Goal: Browse casually: Explore the website without a specific task or goal

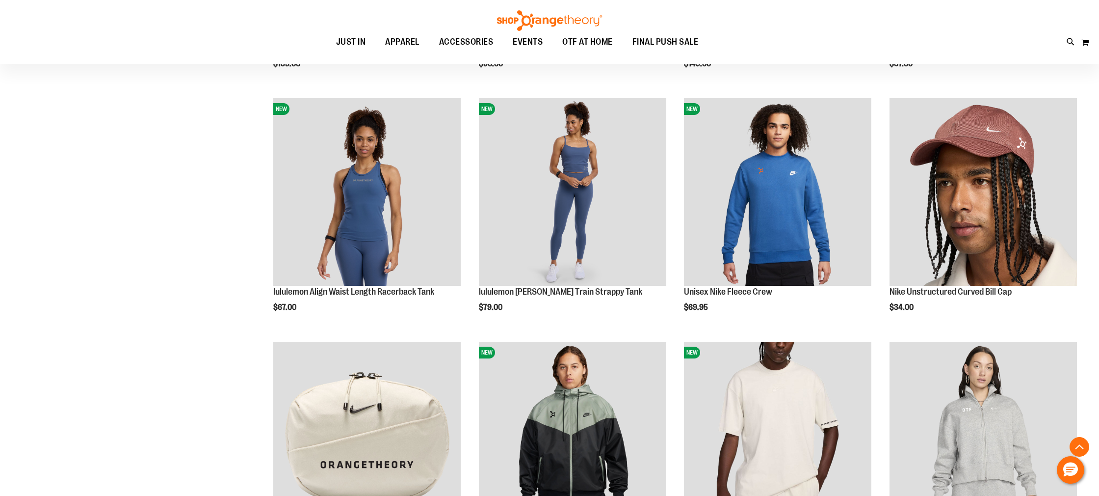
scroll to position [1076, 0]
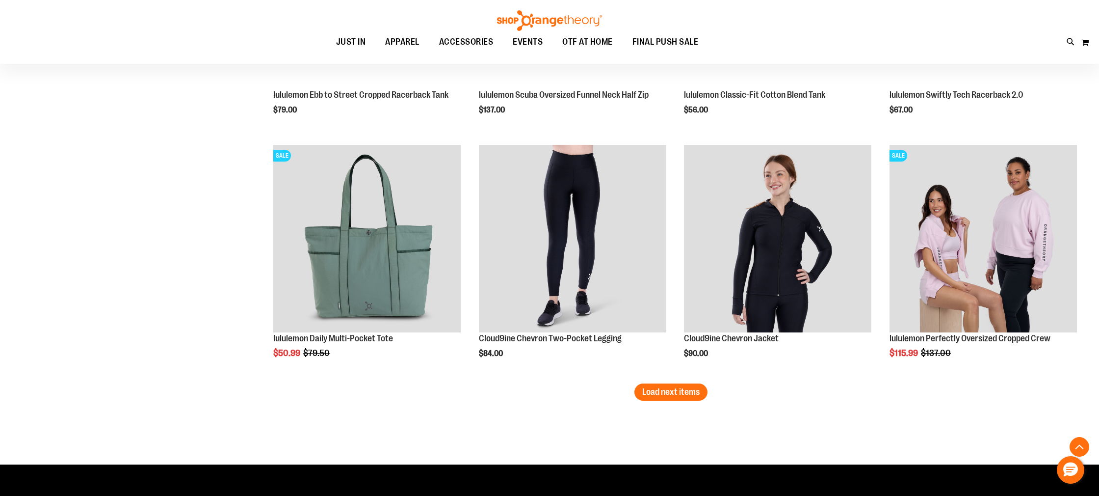
scroll to position [2001, 0]
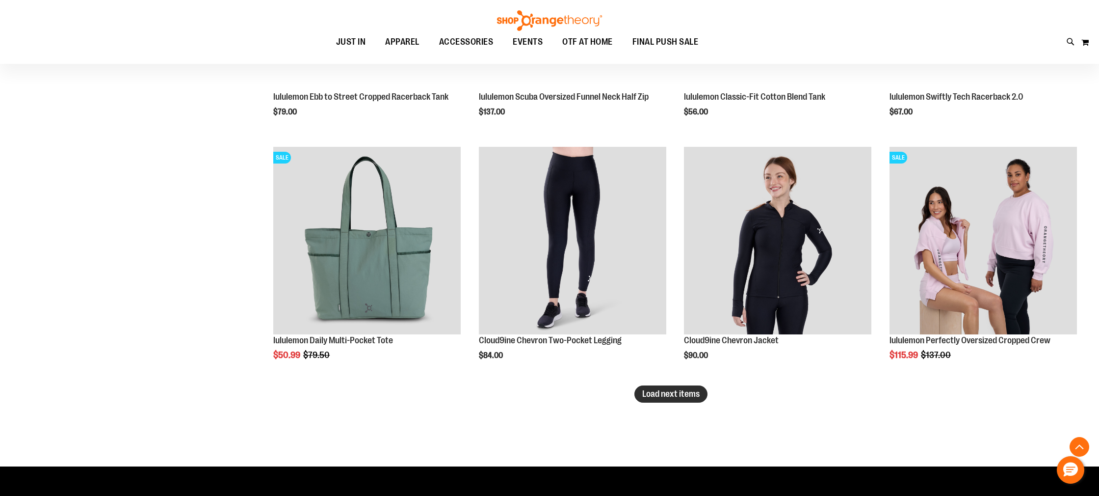
type input "**********"
click at [665, 399] on button "Load next items" at bounding box center [670, 393] width 73 height 17
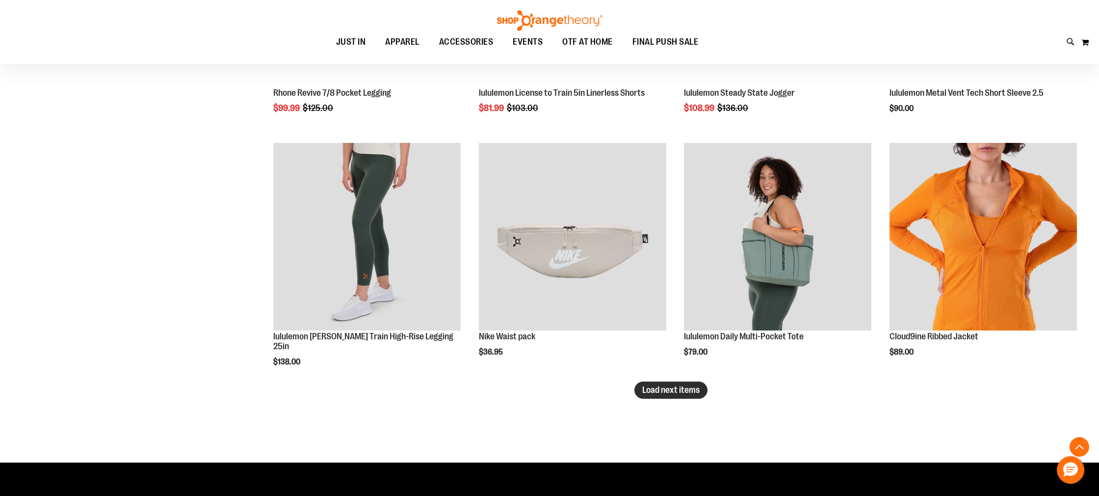
scroll to position [2736, 0]
click at [692, 389] on span "Load next items" at bounding box center [670, 389] width 57 height 10
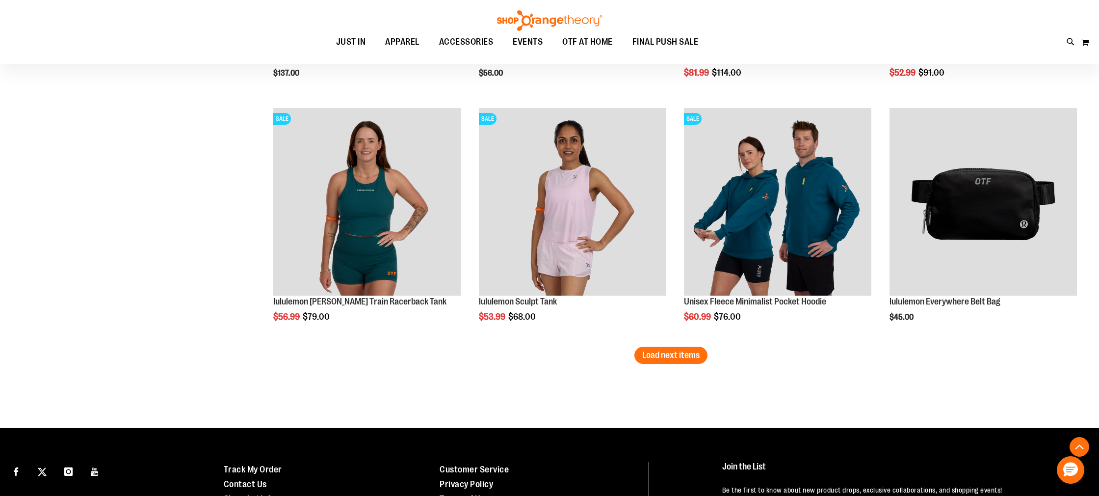
scroll to position [3504, 0]
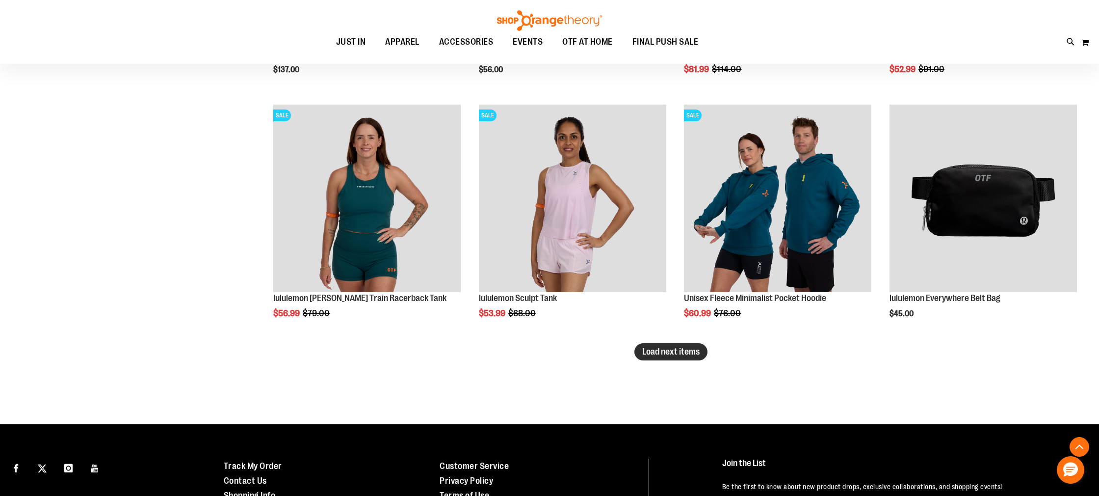
click at [650, 357] on button "Load next items" at bounding box center [670, 351] width 73 height 17
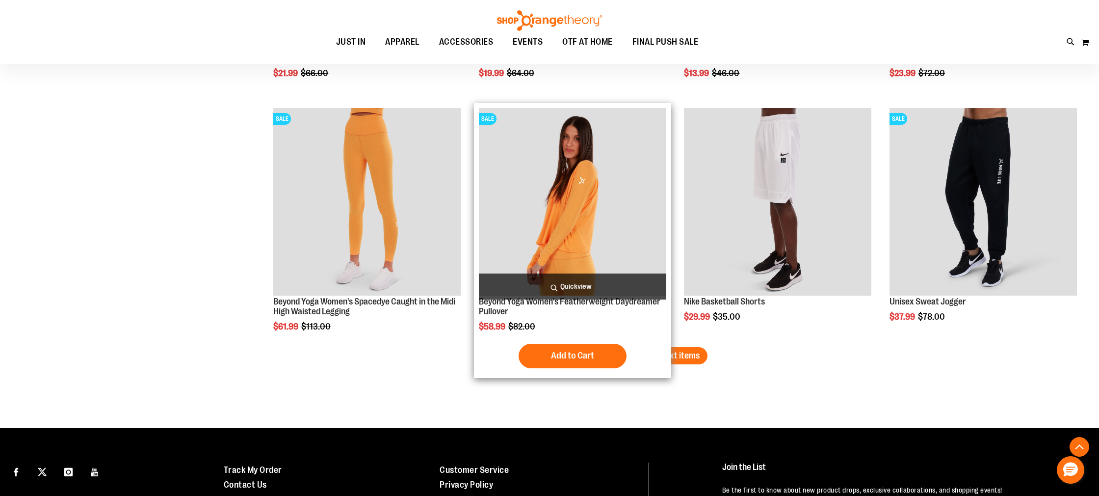
scroll to position [4232, 0]
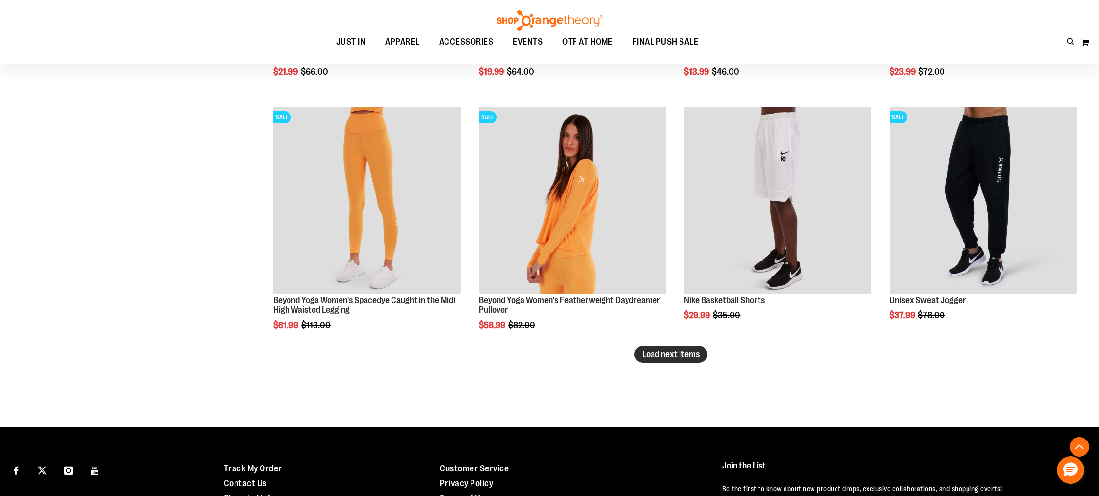
click at [659, 359] on button "Load next items" at bounding box center [670, 353] width 73 height 17
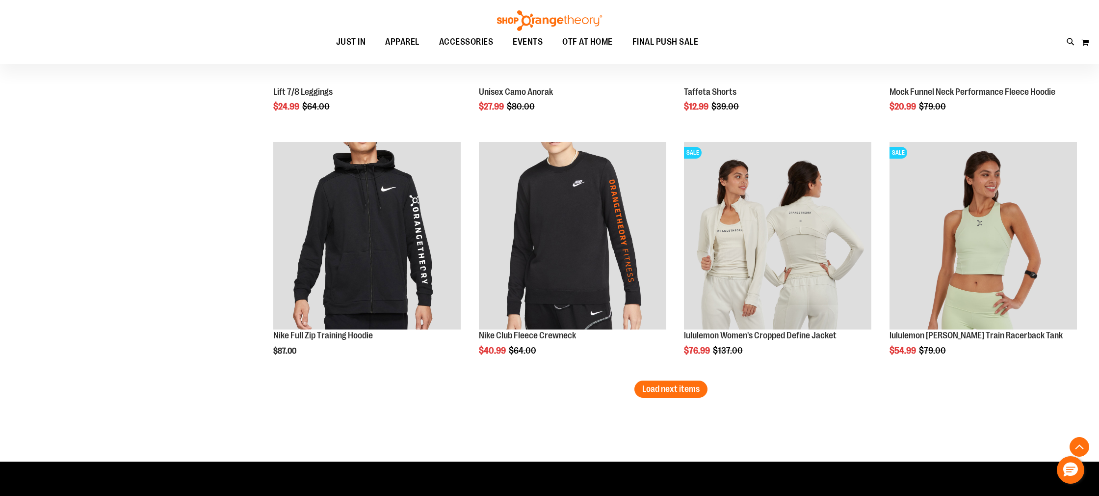
scroll to position [4928, 0]
click at [683, 390] on span "Load next items" at bounding box center [670, 388] width 57 height 10
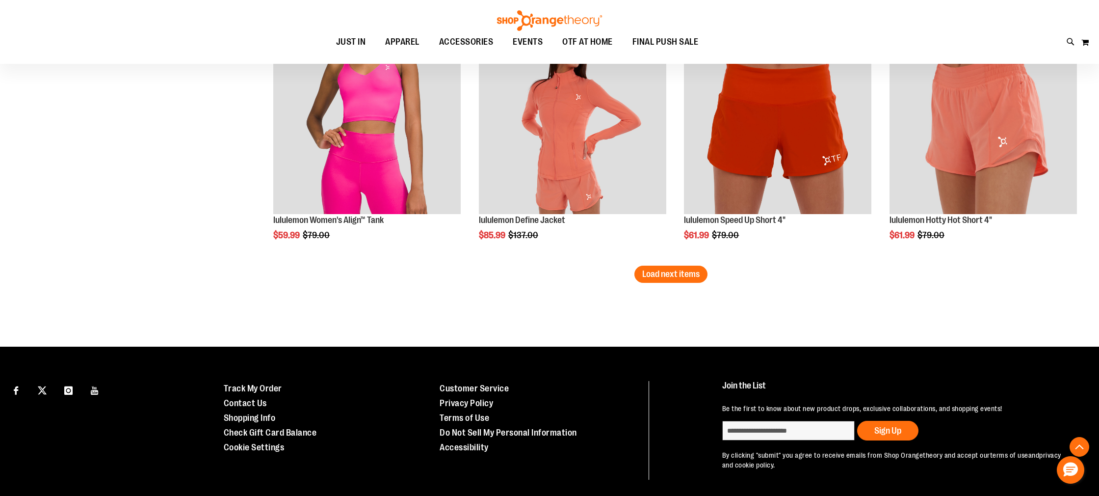
scroll to position [5807, 0]
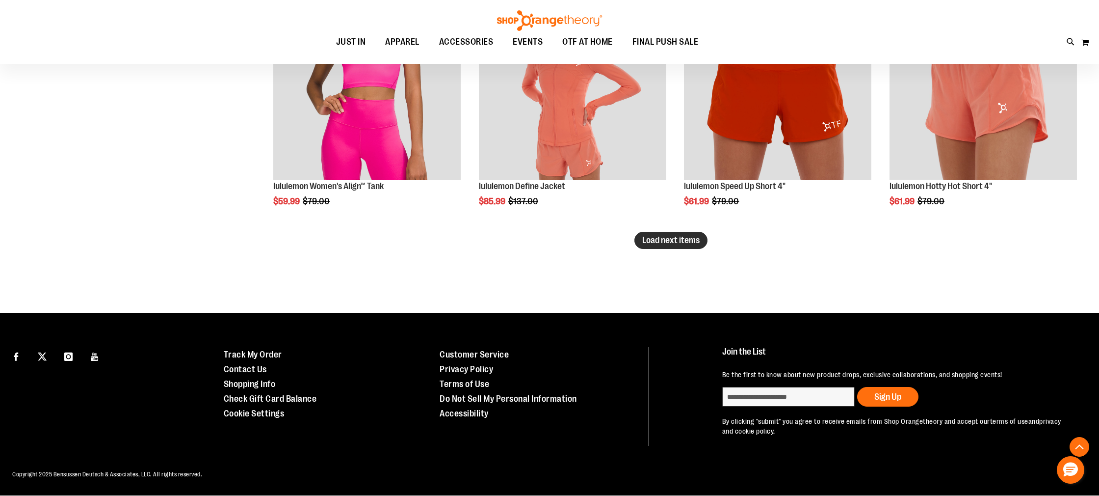
click at [703, 242] on button "Load next items" at bounding box center [670, 240] width 73 height 17
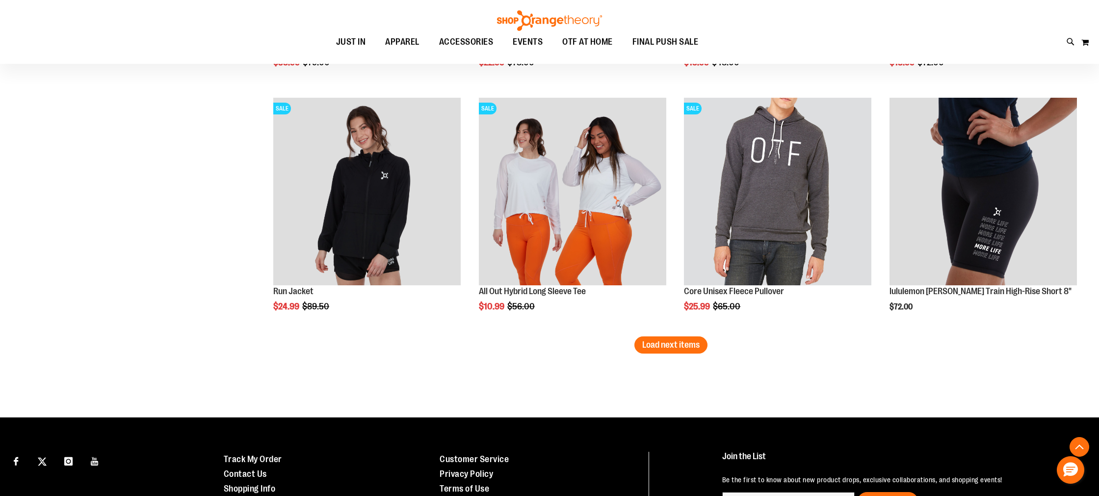
scroll to position [6428, 0]
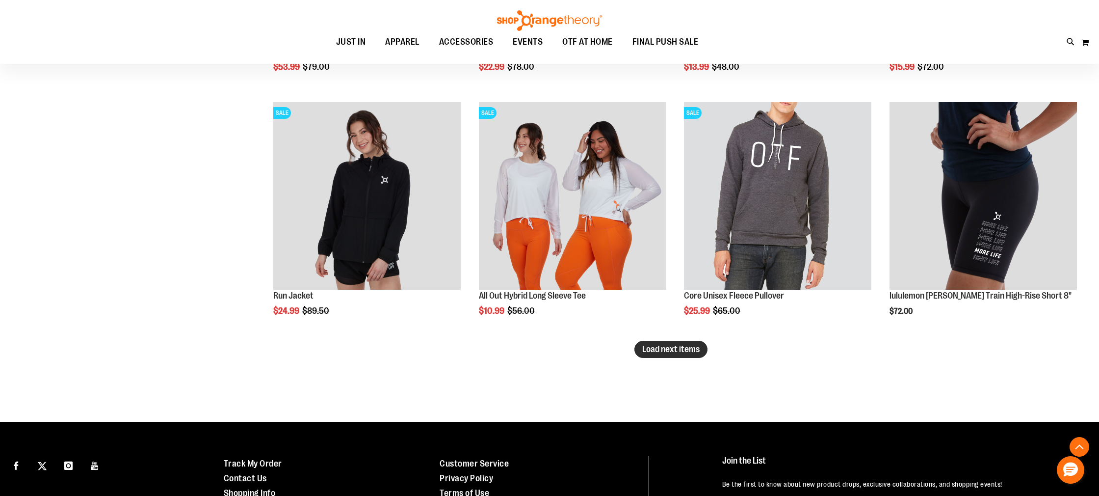
click at [647, 352] on span "Load next items" at bounding box center [670, 349] width 57 height 10
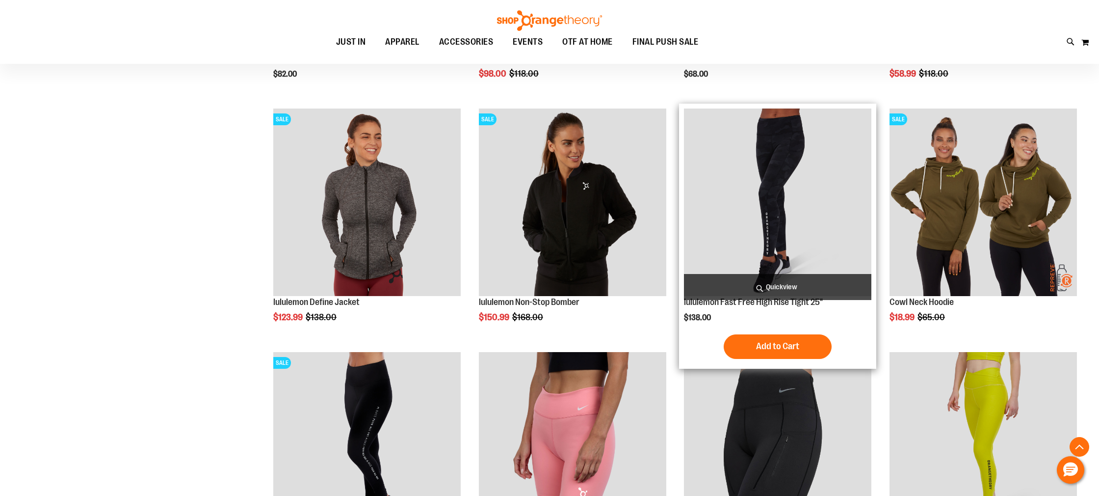
scroll to position [6906, 0]
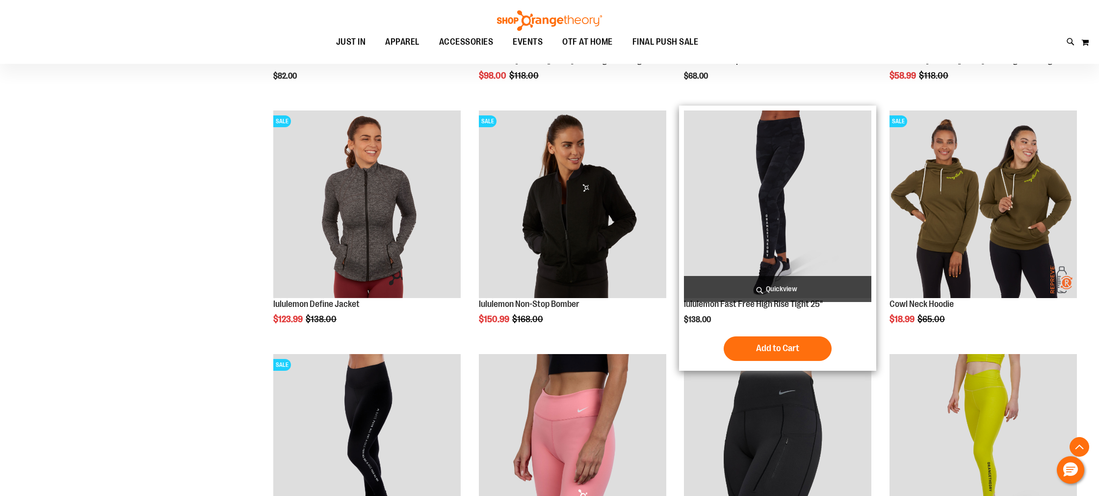
click at [773, 203] on img "product" at bounding box center [777, 203] width 187 height 187
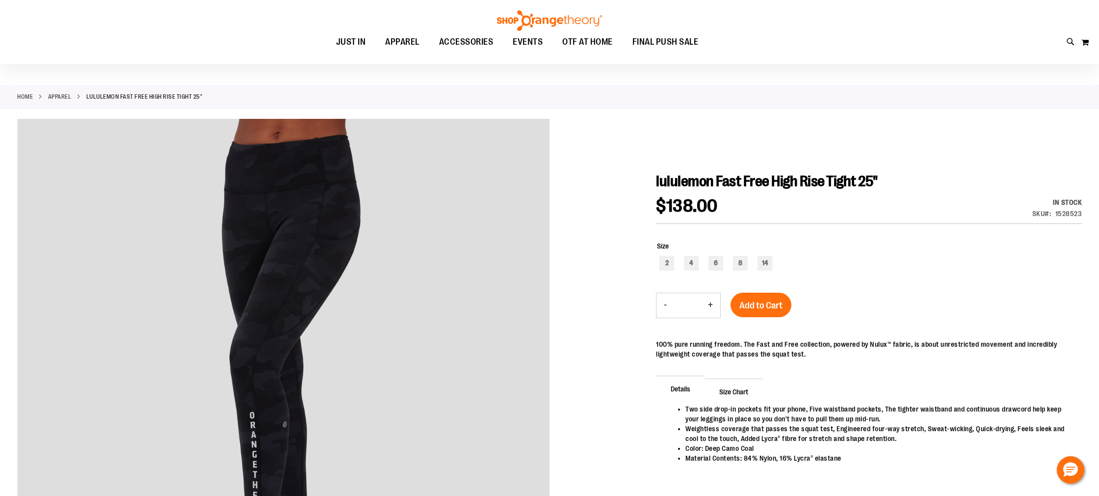
scroll to position [22, 0]
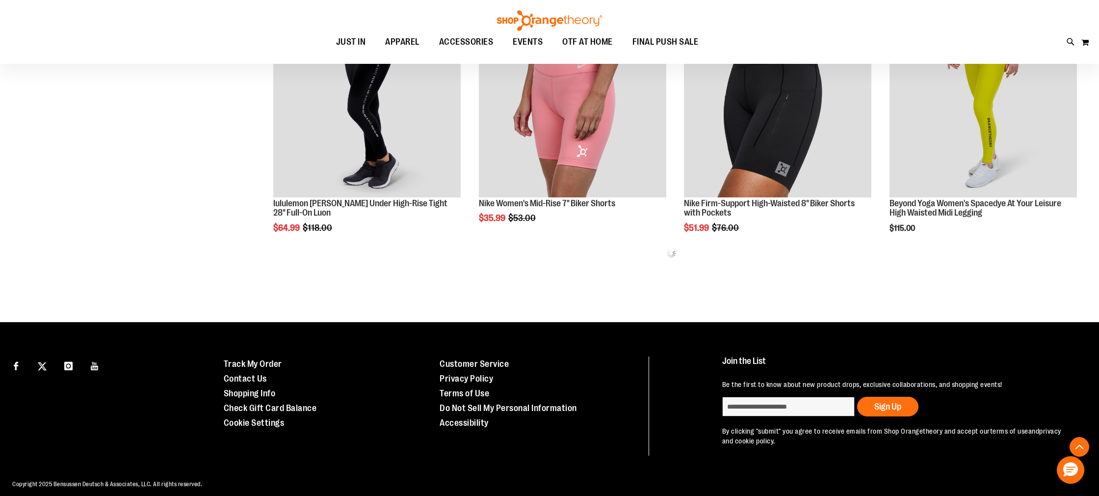
scroll to position [604, 0]
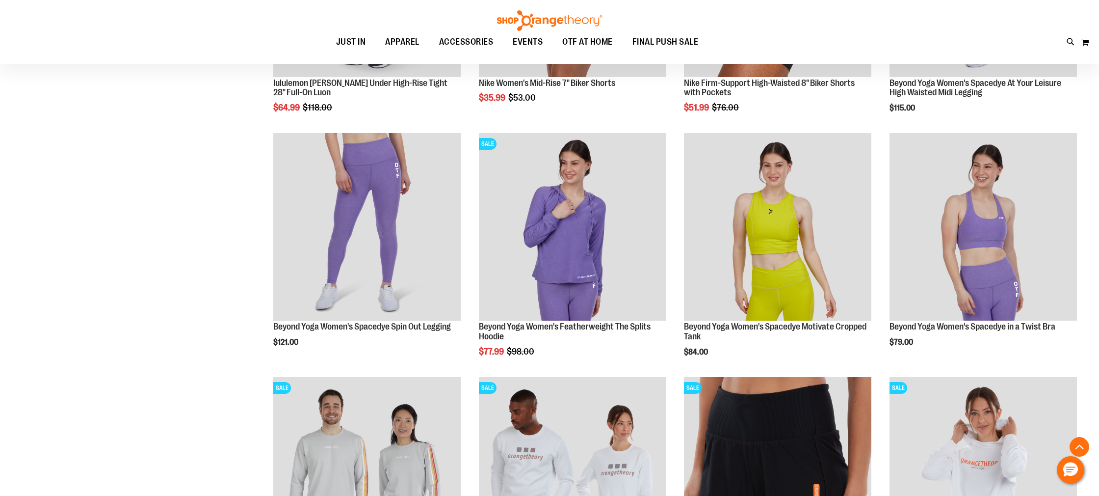
scroll to position [717, 0]
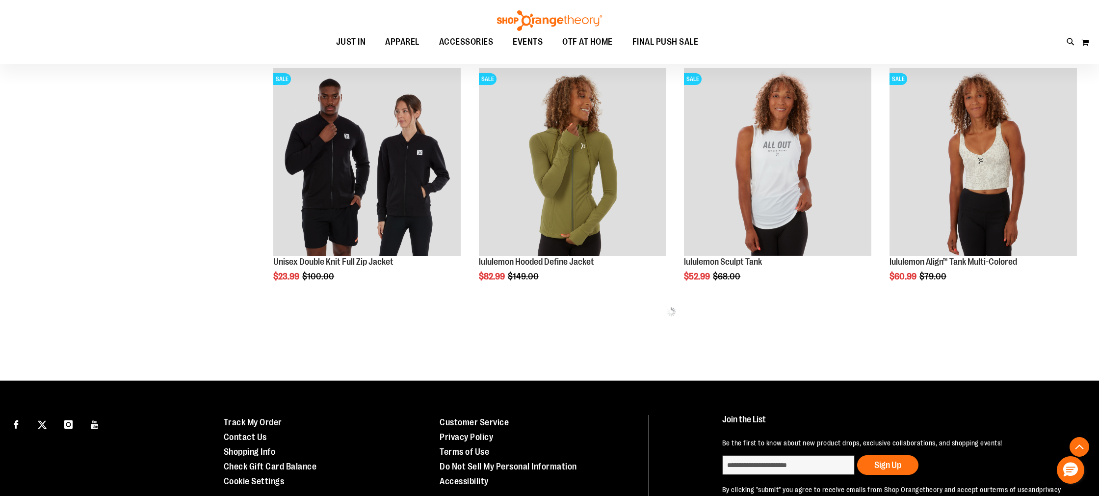
scroll to position [1268, 0]
